Goal: Task Accomplishment & Management: Use online tool/utility

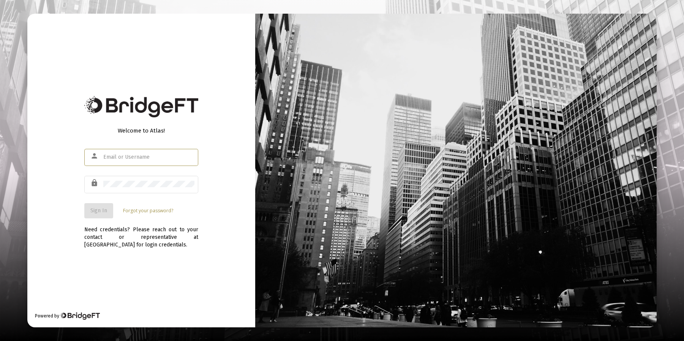
type input "[EMAIL_ADDRESS][DOMAIN_NAME]"
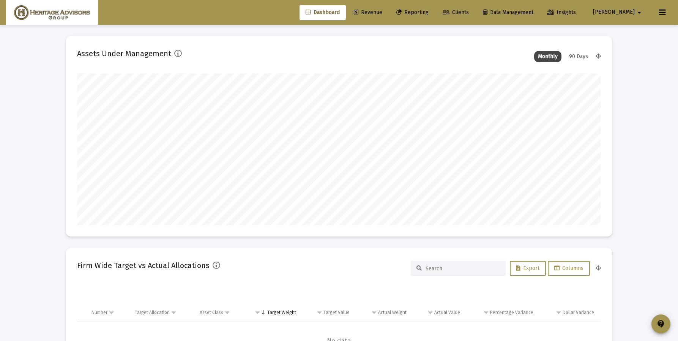
scroll to position [152, 282]
type input "[DATE]"
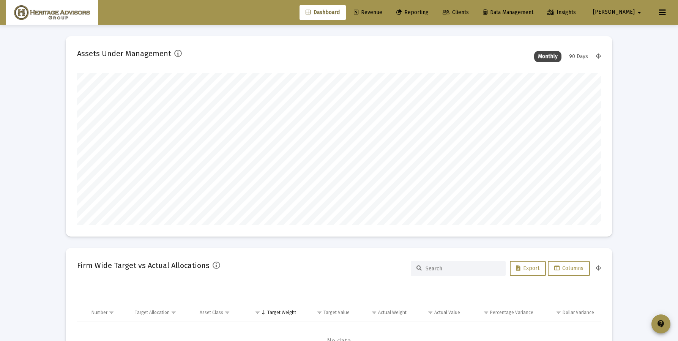
click at [429, 11] on span "Reporting" at bounding box center [412, 12] width 32 height 6
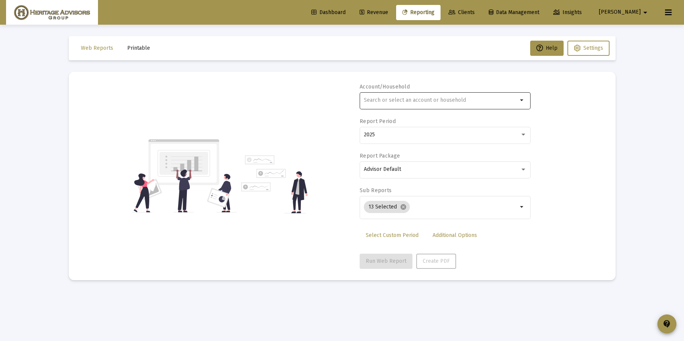
click at [399, 102] on input "text" at bounding box center [441, 100] width 154 height 6
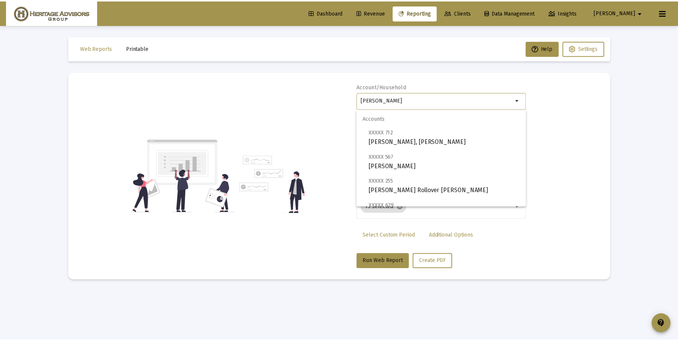
scroll to position [79, 0]
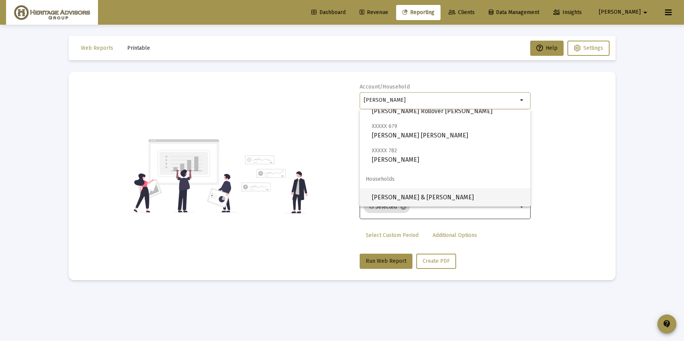
click at [424, 204] on span "[PERSON_NAME] & [PERSON_NAME]" at bounding box center [448, 197] width 153 height 18
type input "[PERSON_NAME] & [PERSON_NAME]"
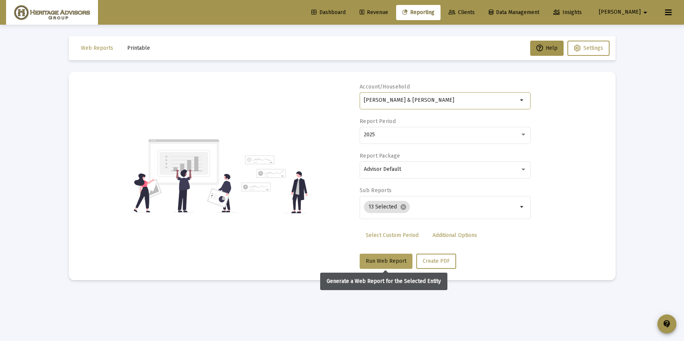
click at [390, 256] on button "Run Web Report" at bounding box center [386, 261] width 53 height 15
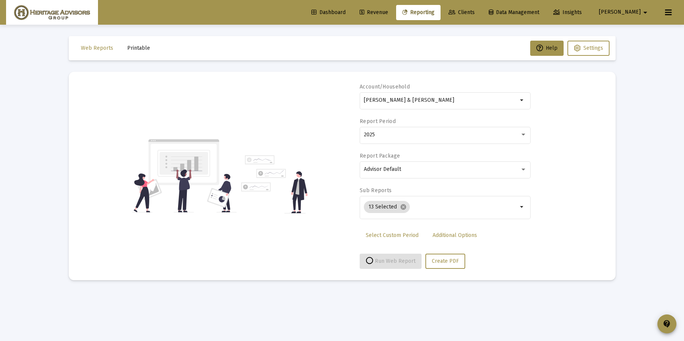
select select "View all"
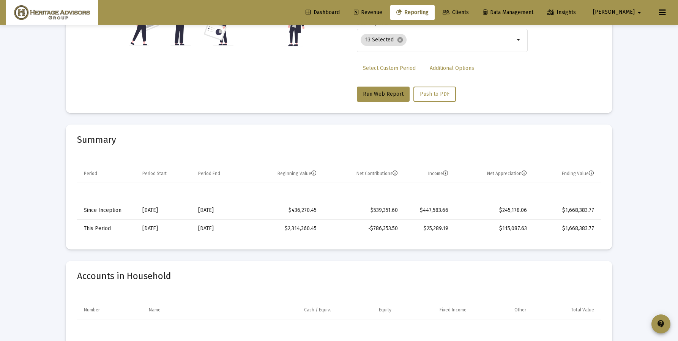
scroll to position [0, 0]
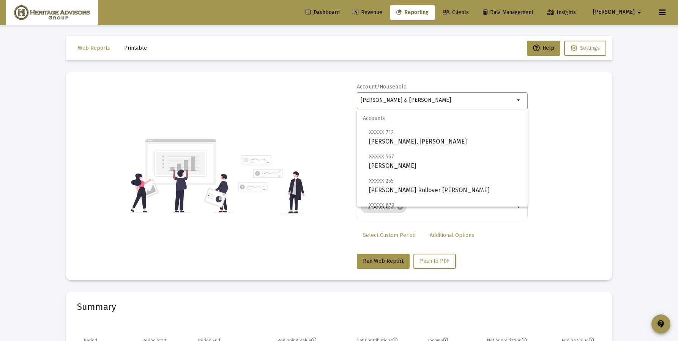
drag, startPoint x: 442, startPoint y: 102, endPoint x: 352, endPoint y: 100, distance: 89.6
click at [352, 99] on div "Account/[PERSON_NAME] & [PERSON_NAME] Household arrow_drop_down Report Period 2…" at bounding box center [339, 176] width 524 height 186
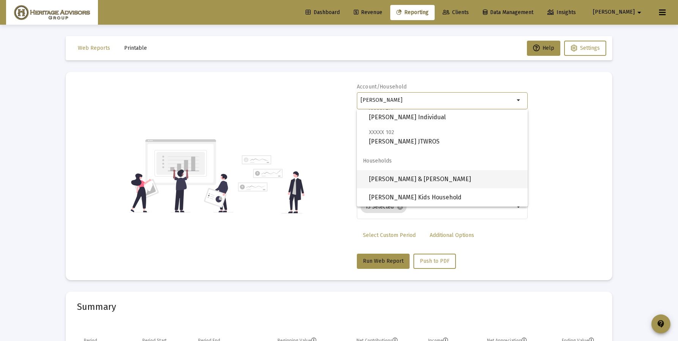
click at [396, 181] on span "[PERSON_NAME] & [PERSON_NAME]" at bounding box center [445, 179] width 153 height 18
type input "[PERSON_NAME] & [PERSON_NAME]"
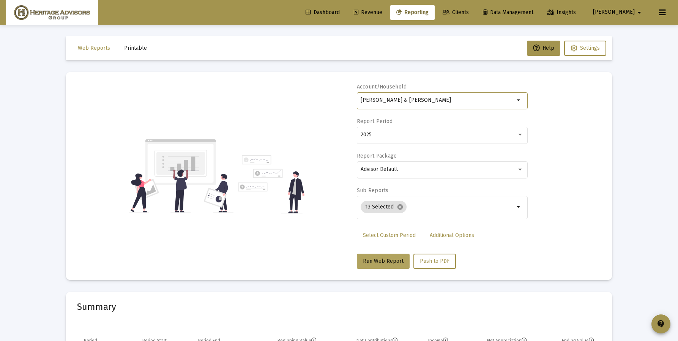
click at [385, 268] on button "Run Web Report" at bounding box center [383, 261] width 53 height 15
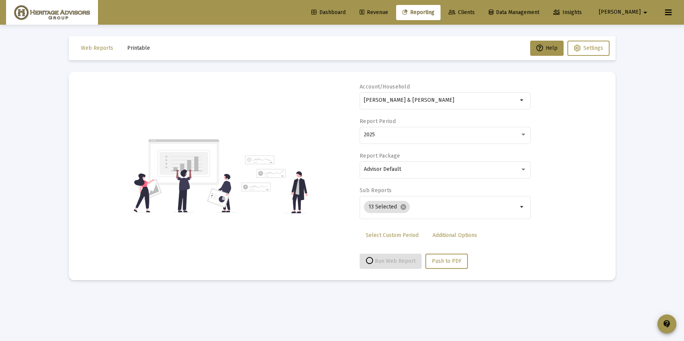
select select "View all"
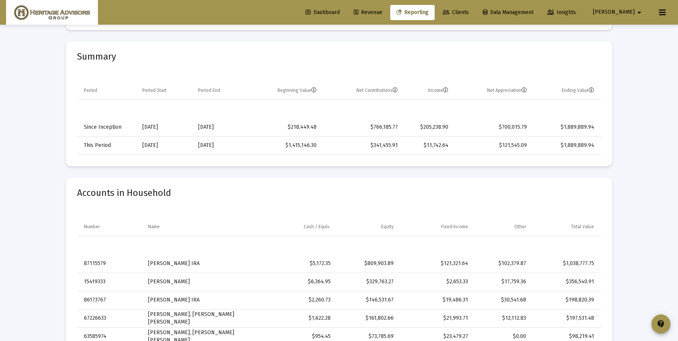
scroll to position [0, 0]
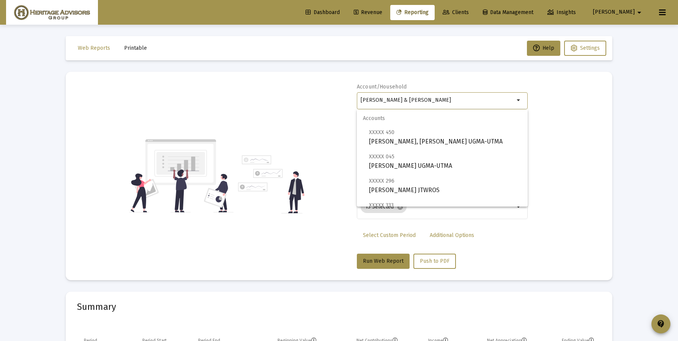
drag, startPoint x: 466, startPoint y: 101, endPoint x: 339, endPoint y: 96, distance: 127.7
click at [338, 96] on div "Account/[PERSON_NAME] & [PERSON_NAME] Household arrow_drop_down Report Period 2…" at bounding box center [339, 176] width 524 height 186
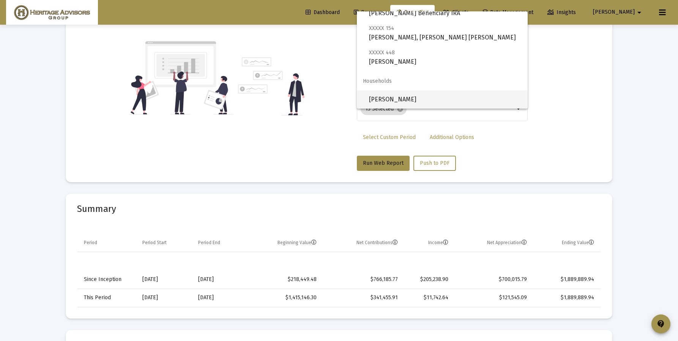
click at [401, 103] on span "[PERSON_NAME]" at bounding box center [445, 99] width 153 height 18
type input "[PERSON_NAME]"
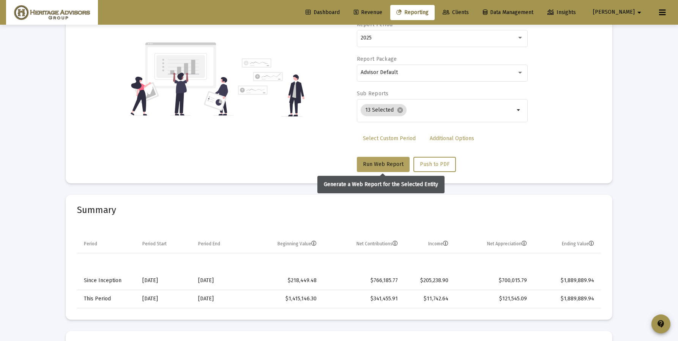
click at [386, 169] on button "Run Web Report" at bounding box center [383, 164] width 53 height 15
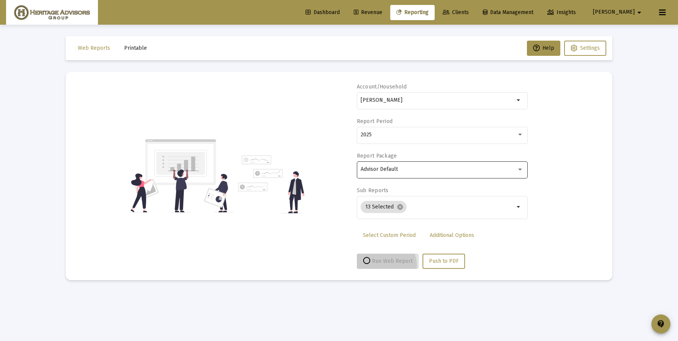
scroll to position [0, 0]
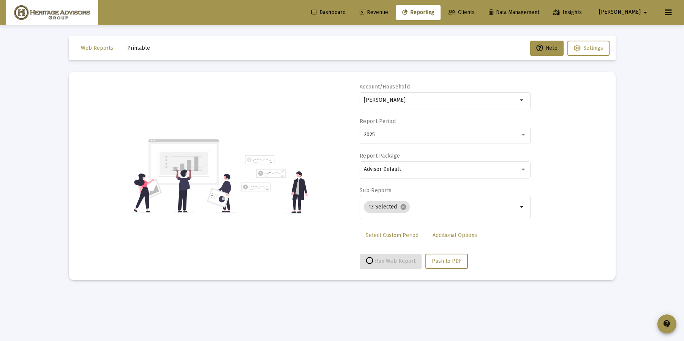
select select "View all"
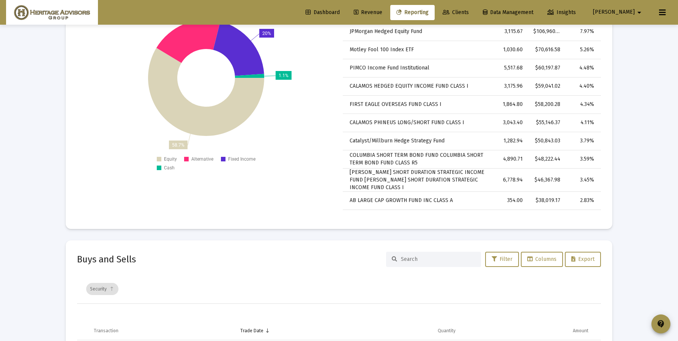
scroll to position [2196, 0]
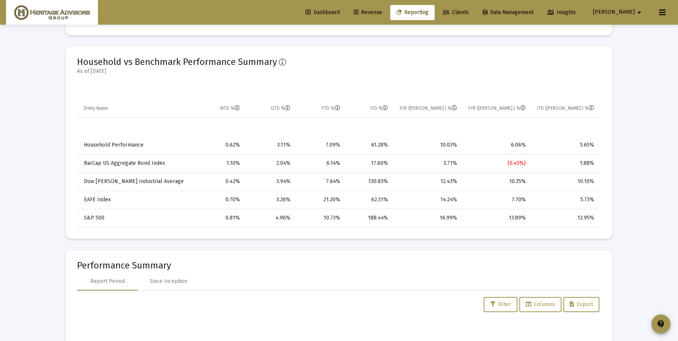
drag, startPoint x: 327, startPoint y: 114, endPoint x: 342, endPoint y: 107, distance: 16.4
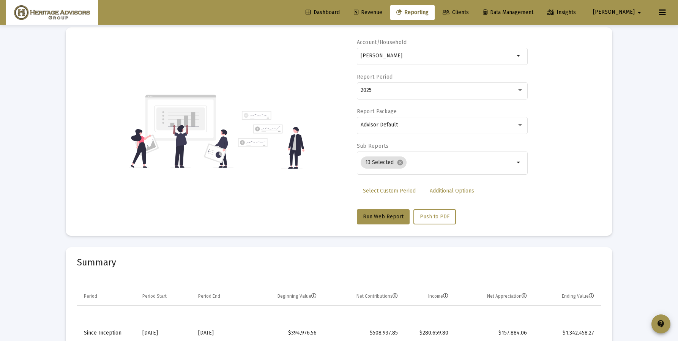
scroll to position [0, 0]
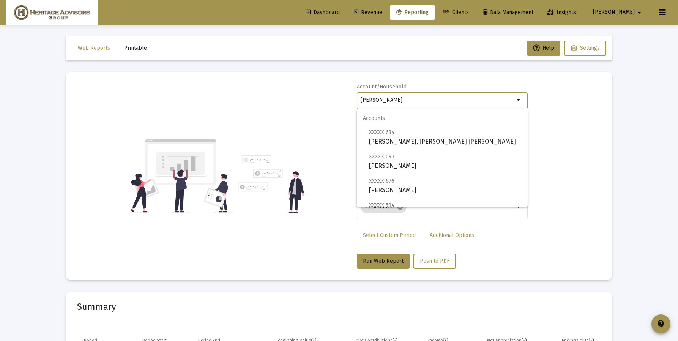
drag, startPoint x: 433, startPoint y: 99, endPoint x: 366, endPoint y: 105, distance: 67.9
click at [363, 109] on div "[PERSON_NAME]" at bounding box center [438, 100] width 154 height 19
drag, startPoint x: 424, startPoint y: 99, endPoint x: 356, endPoint y: 93, distance: 68.3
click at [356, 93] on div "Account/Household [PERSON_NAME] arrow_drop_down Report Period 2025 Report Packa…" at bounding box center [339, 176] width 524 height 186
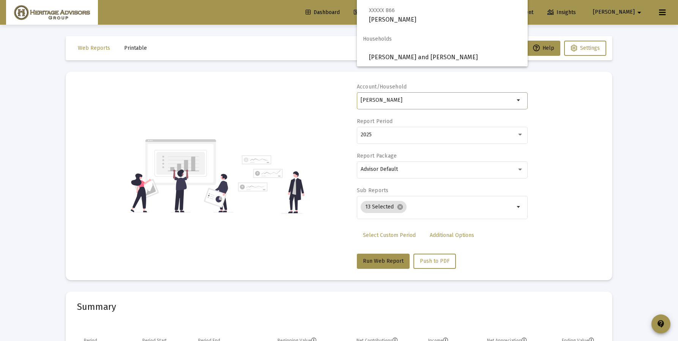
scroll to position [140, 0]
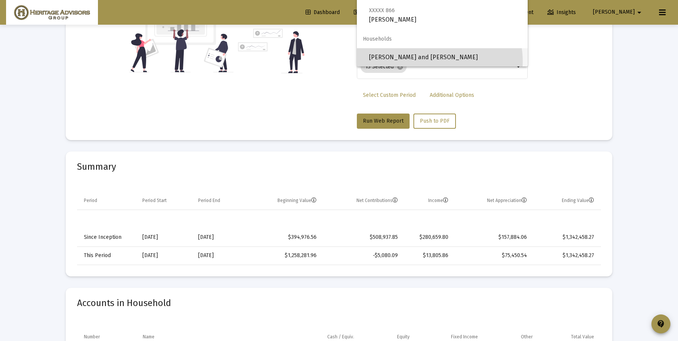
click at [432, 61] on span "[PERSON_NAME] and [PERSON_NAME]" at bounding box center [445, 57] width 153 height 18
type input "[PERSON_NAME] and [PERSON_NAME]"
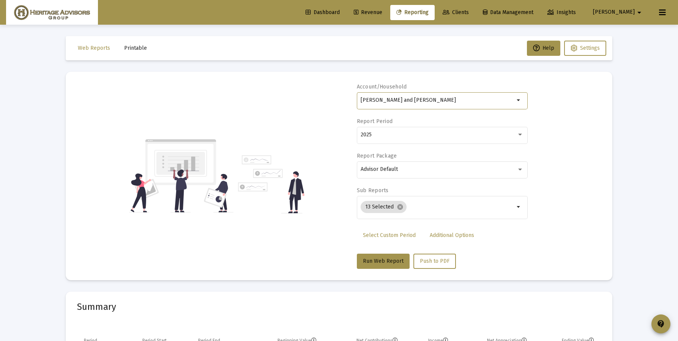
scroll to position [16, 0]
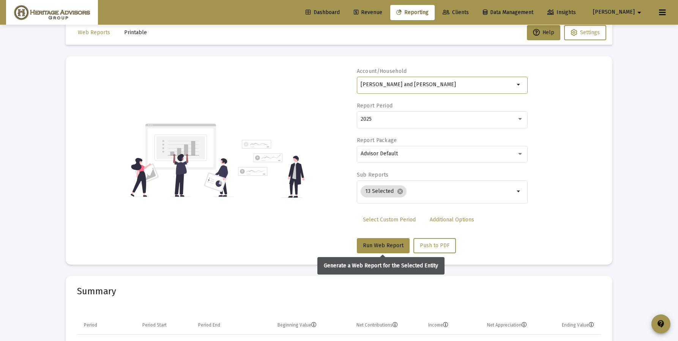
click at [388, 245] on span "Run Web Report" at bounding box center [383, 245] width 41 height 6
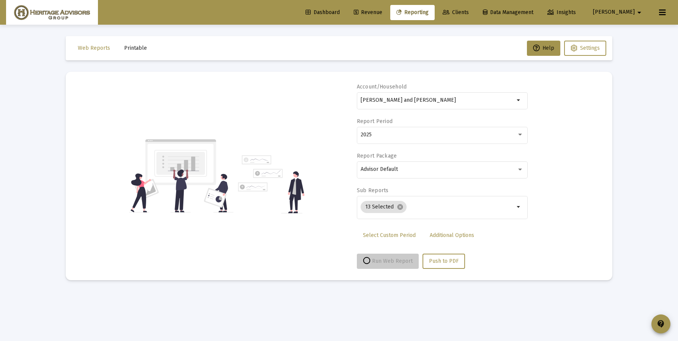
scroll to position [0, 0]
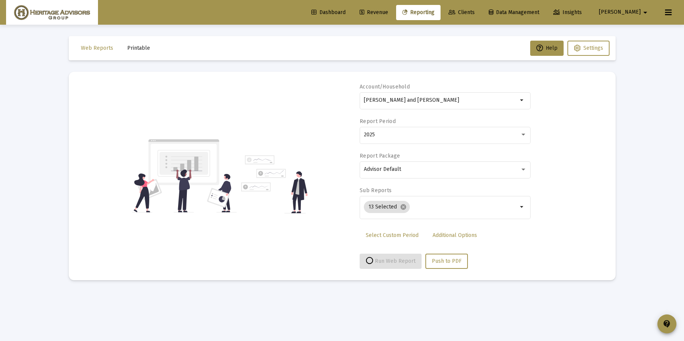
select select "View all"
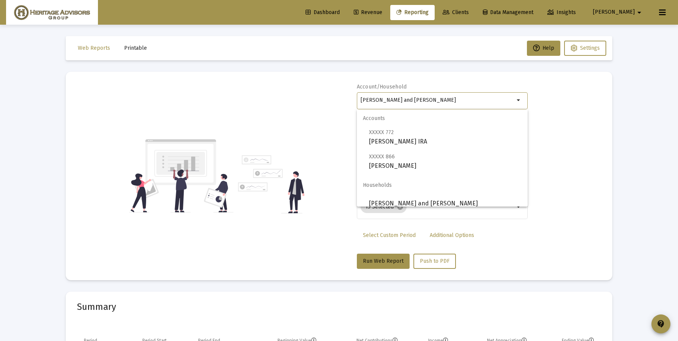
click at [454, 102] on input "[PERSON_NAME] and [PERSON_NAME]" at bounding box center [438, 100] width 154 height 6
drag, startPoint x: 449, startPoint y: 101, endPoint x: 338, endPoint y: 101, distance: 110.5
click at [338, 102] on div "Account/Household [PERSON_NAME] and [PERSON_NAME] Household arrow_drop_down Rep…" at bounding box center [339, 176] width 524 height 186
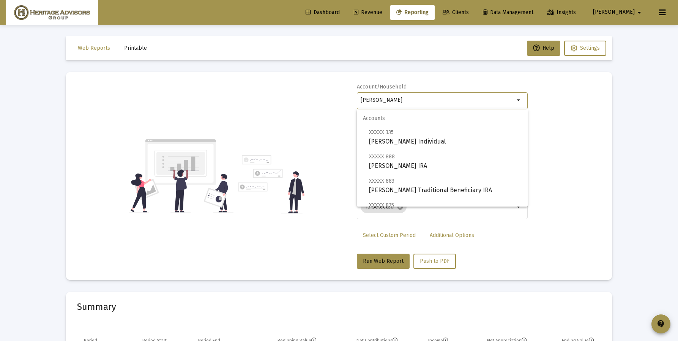
scroll to position [97, 0]
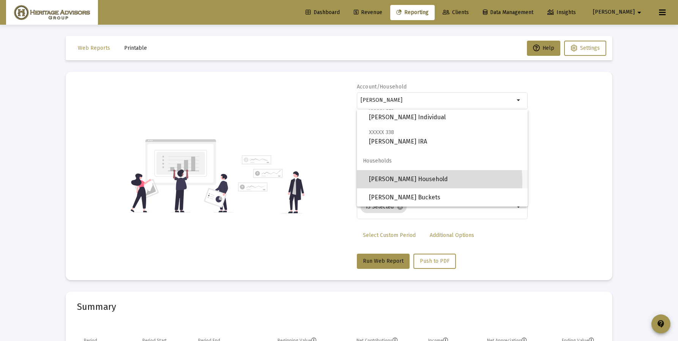
click at [408, 181] on span "[PERSON_NAME] Household" at bounding box center [445, 179] width 153 height 18
type input "[PERSON_NAME] Household"
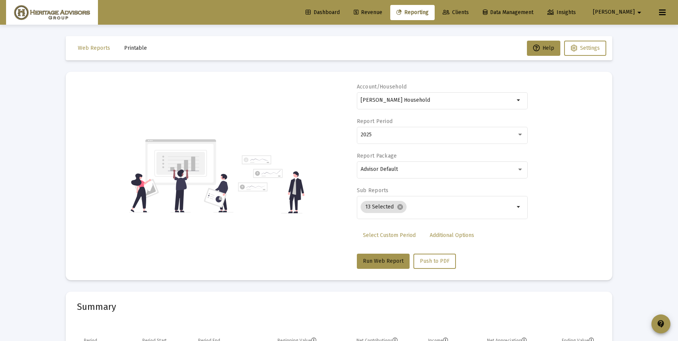
click at [181, 0] on html "Dashboard Revenue Reporting Clients Data Management Insights [PERSON_NAME] Inte…" at bounding box center [339, 170] width 678 height 341
click at [366, 257] on button "Run Web Report" at bounding box center [383, 261] width 53 height 15
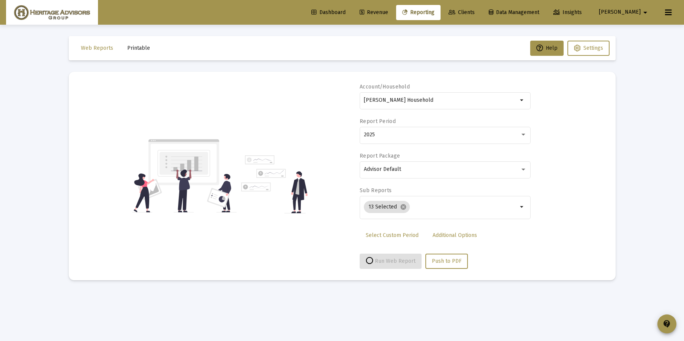
select select "View all"
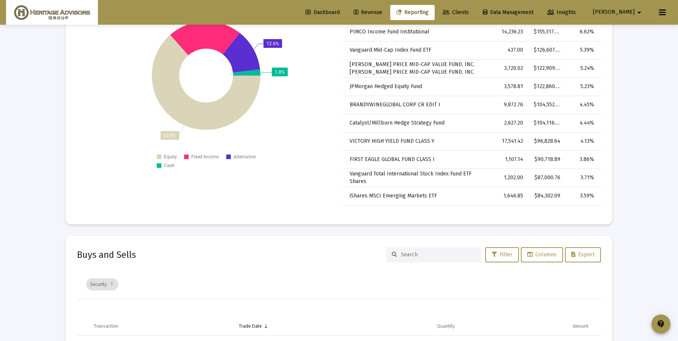
scroll to position [2178, 0]
